Goal: Obtain resource: Obtain resource

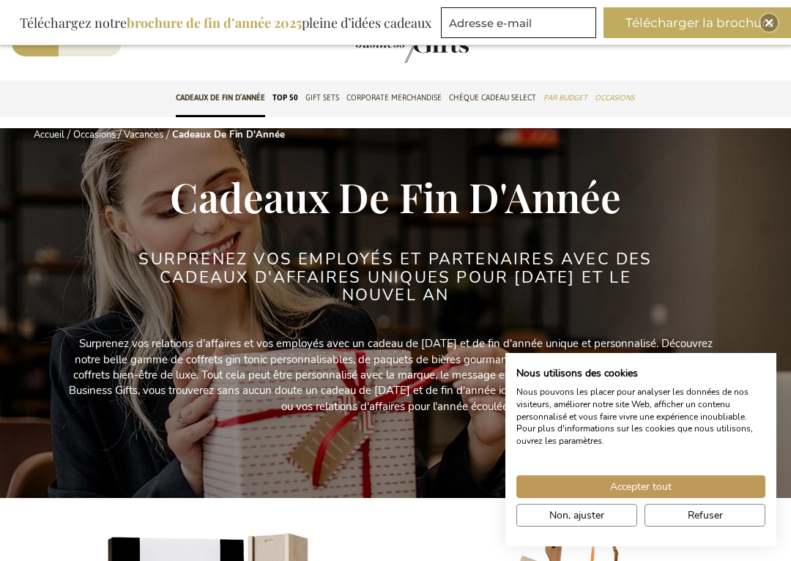
click at [789, 18] on button "Télécharger la brochure" at bounding box center [699, 22] width 193 height 31
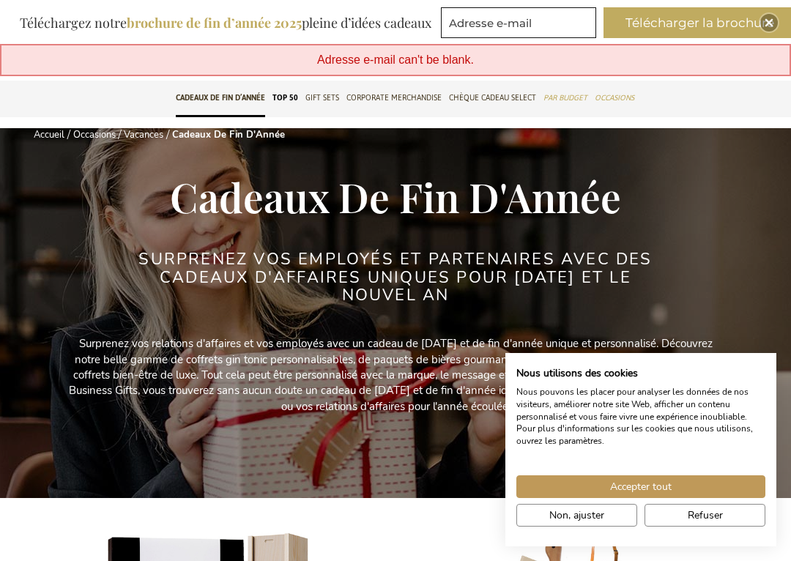
click at [772, 37] on button "Télécharger la brochure" at bounding box center [699, 22] width 193 height 31
click at [771, 25] on img "Close" at bounding box center [769, 22] width 9 height 9
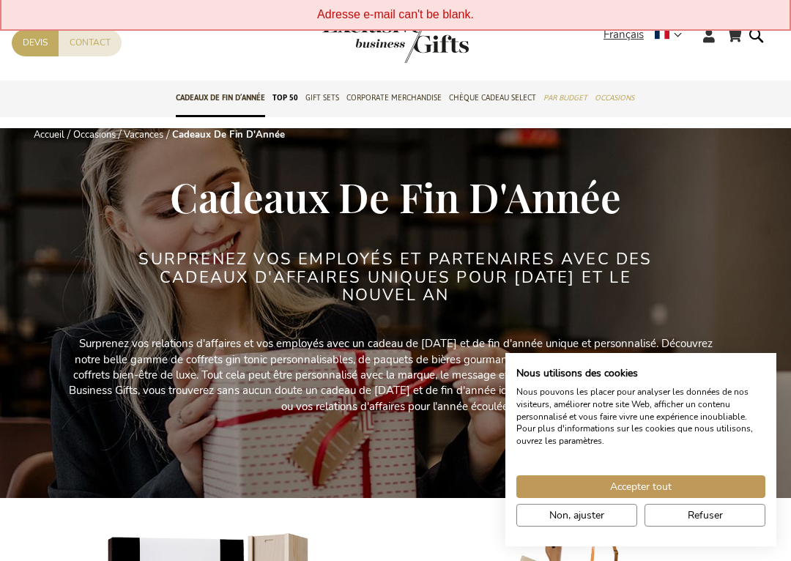
click at [767, 34] on form "Rechercher Rechercher" at bounding box center [760, 47] width 15 height 42
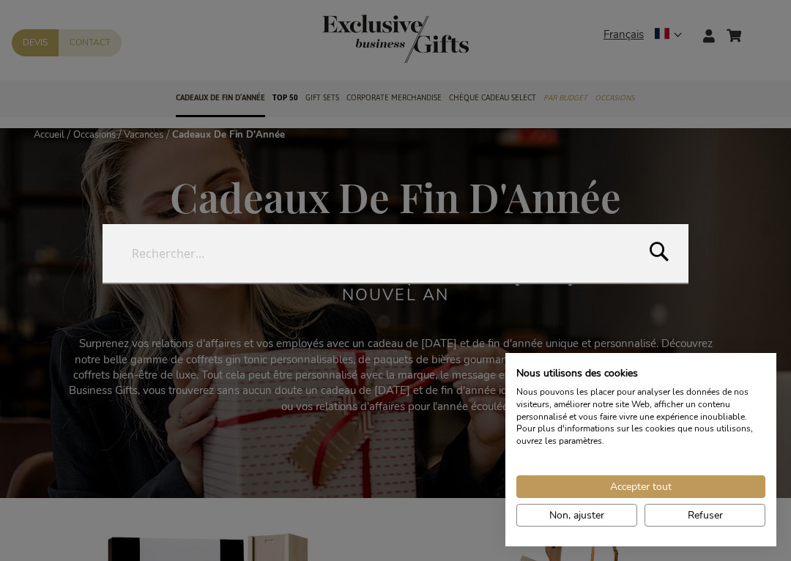
click at [767, 26] on form "Rechercher Rechercher" at bounding box center [760, 26] width 15 height 0
